Goal: Task Accomplishment & Management: Manage account settings

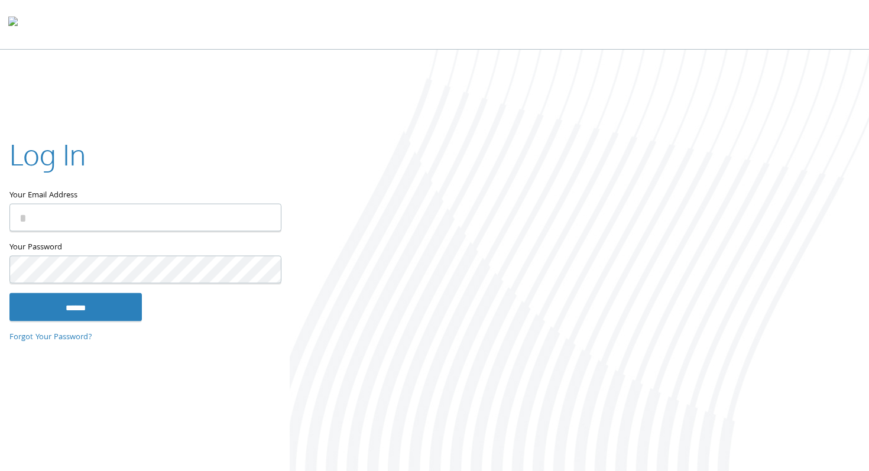
click at [56, 207] on input "Your Email Address" at bounding box center [145, 217] width 272 height 28
click at [53, 212] on input "Your Email Address" at bounding box center [145, 217] width 272 height 28
type input "**********"
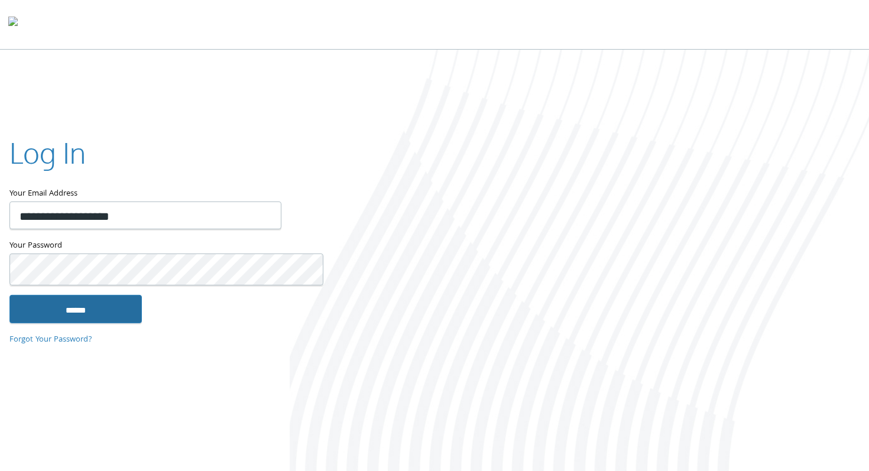
click at [84, 305] on input "******" at bounding box center [75, 309] width 132 height 28
